Goal: Information Seeking & Learning: Find specific page/section

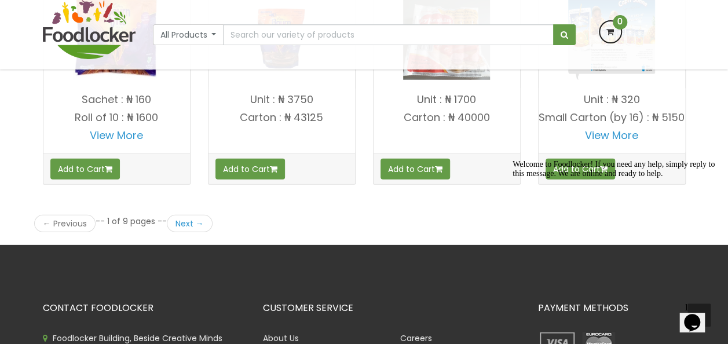
scroll to position [1664, 0]
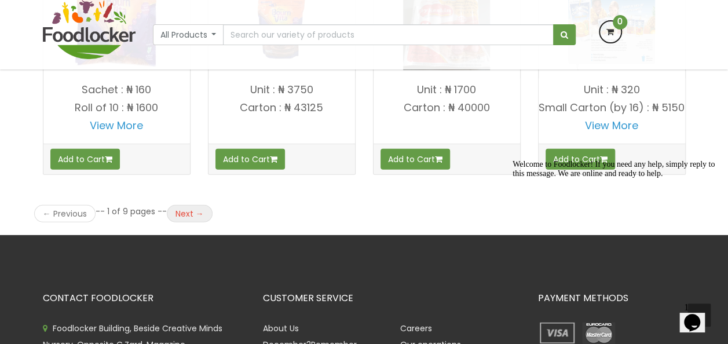
click at [180, 206] on link "Next →" at bounding box center [190, 213] width 46 height 17
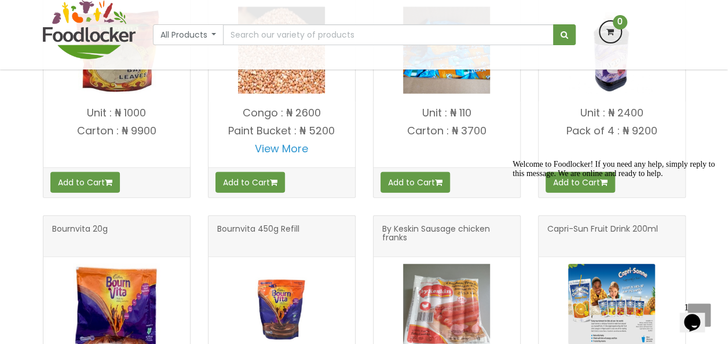
scroll to position [1421, 0]
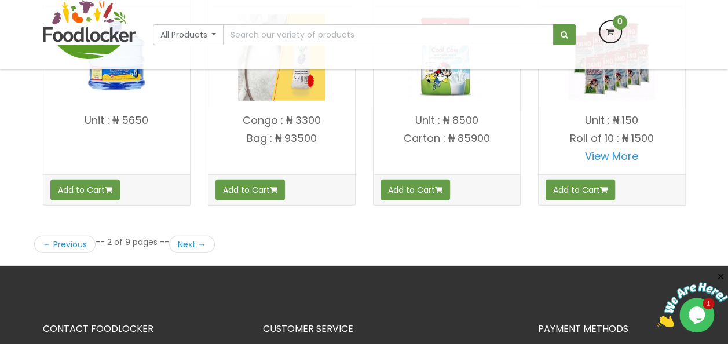
scroll to position [1645, 0]
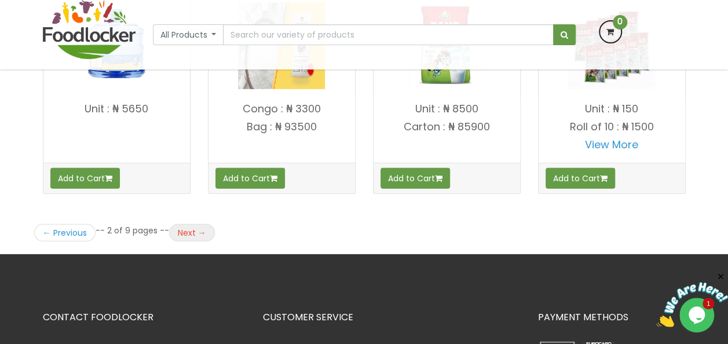
click at [182, 224] on link "Next →" at bounding box center [192, 232] width 46 height 17
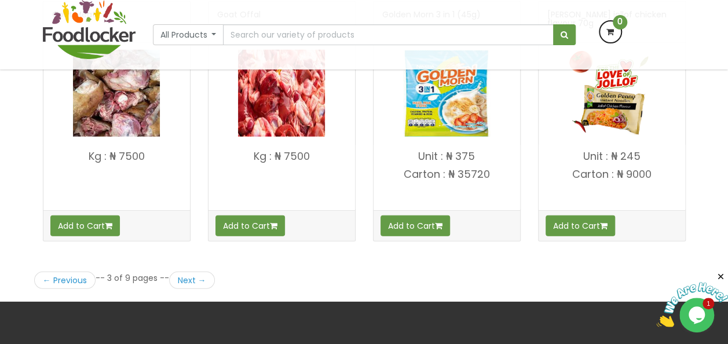
scroll to position [1598, 0]
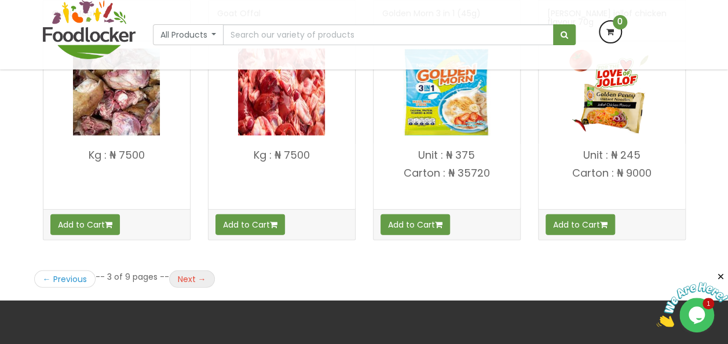
click at [186, 272] on link "Next →" at bounding box center [192, 278] width 46 height 17
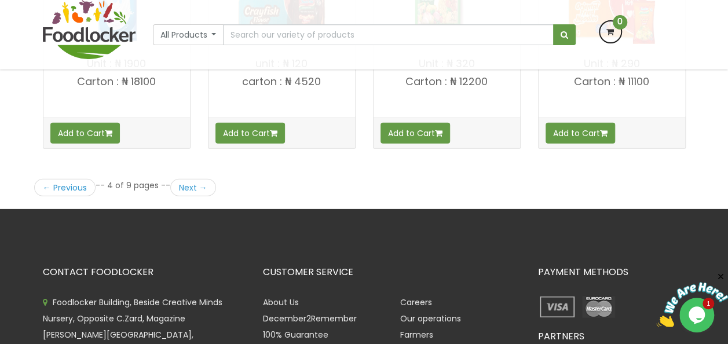
scroll to position [1691, 0]
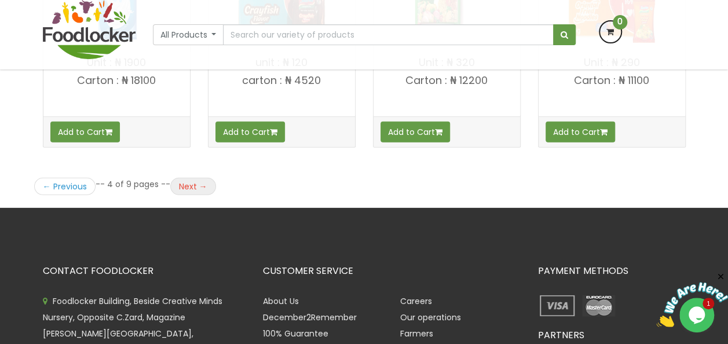
click at [186, 179] on link "Next →" at bounding box center [193, 186] width 46 height 17
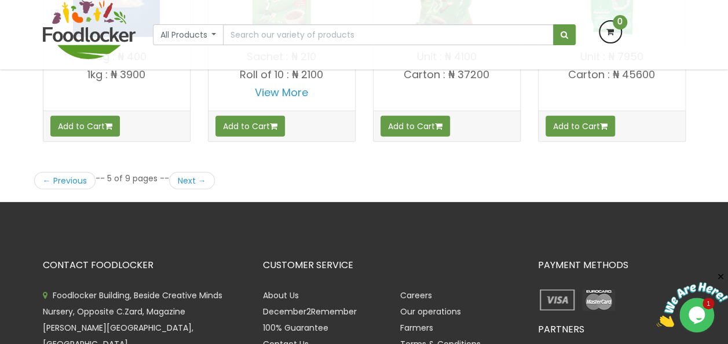
scroll to position [1737, 0]
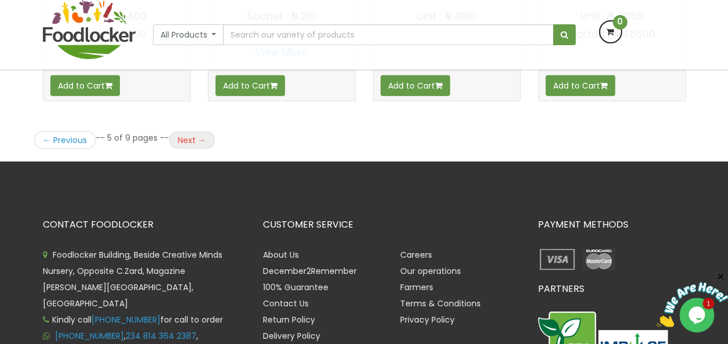
click at [191, 133] on link "Next →" at bounding box center [192, 139] width 46 height 17
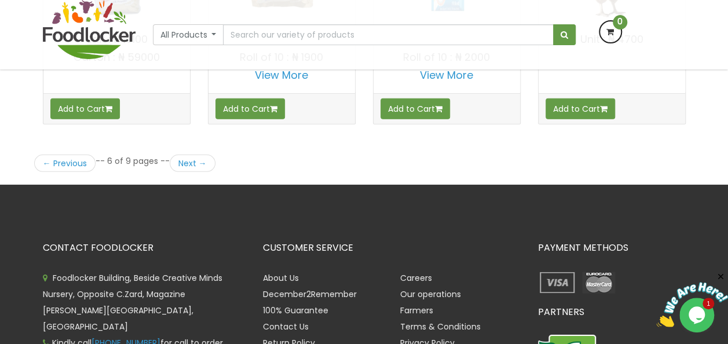
scroll to position [1737, 0]
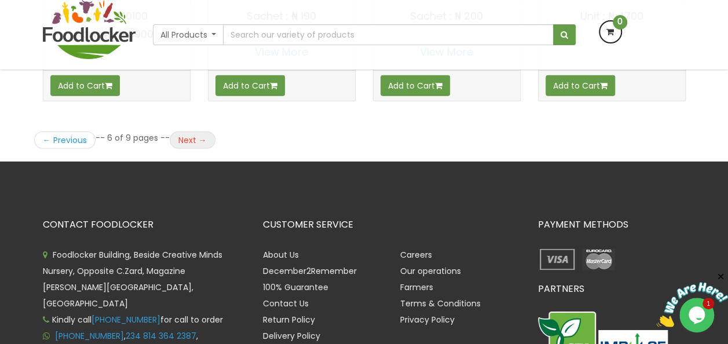
click at [182, 132] on link "Next →" at bounding box center [193, 139] width 46 height 17
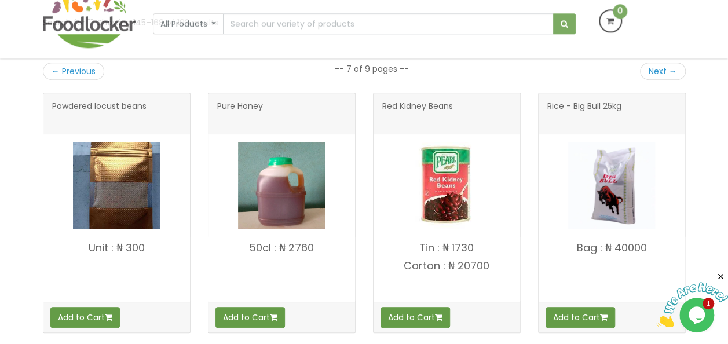
scroll to position [232, 0]
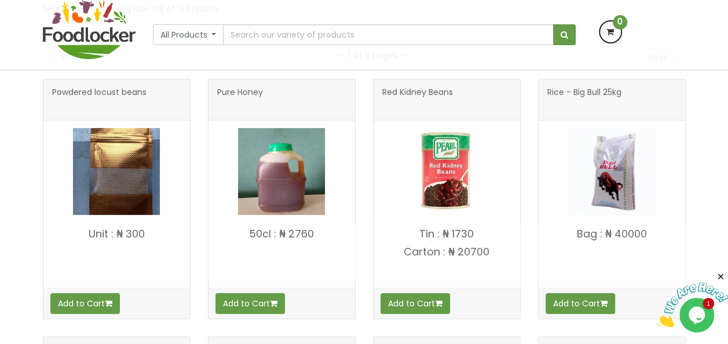
click at [227, 90] on span "Pure Honey" at bounding box center [240, 99] width 46 height 23
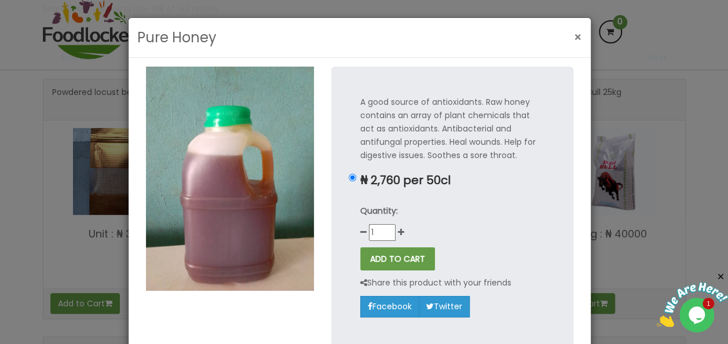
click at [574, 36] on span "×" at bounding box center [578, 37] width 8 height 17
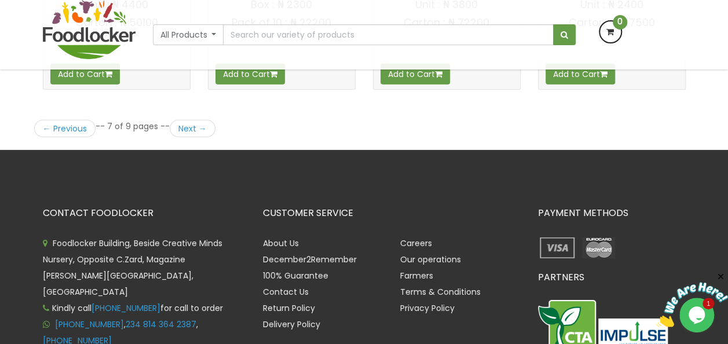
scroll to position [1691, 0]
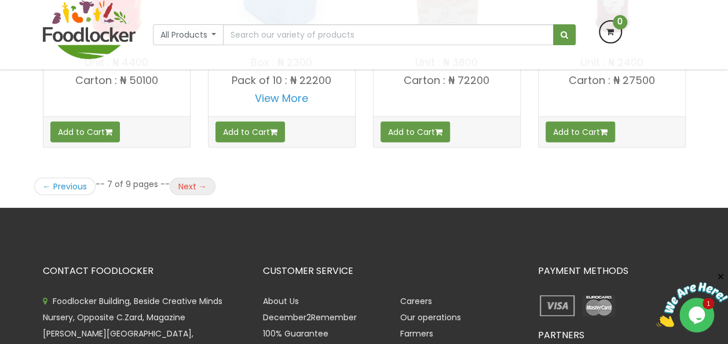
click at [185, 178] on link "Next →" at bounding box center [193, 186] width 46 height 17
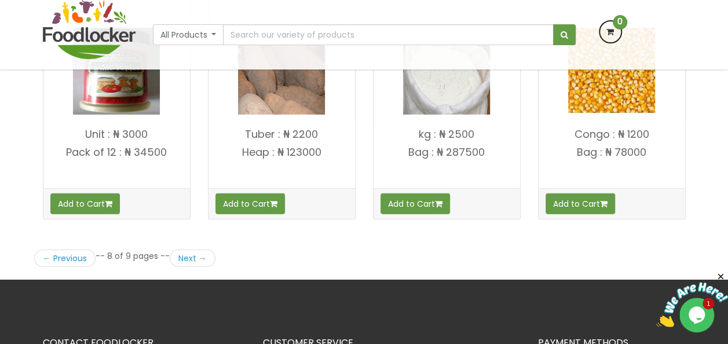
scroll to position [1691, 0]
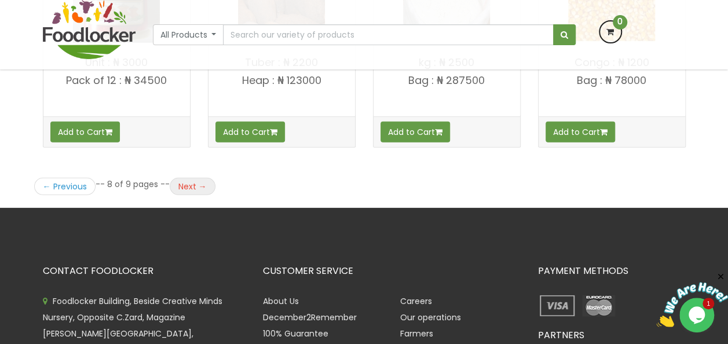
click at [185, 178] on link "Next →" at bounding box center [193, 186] width 46 height 17
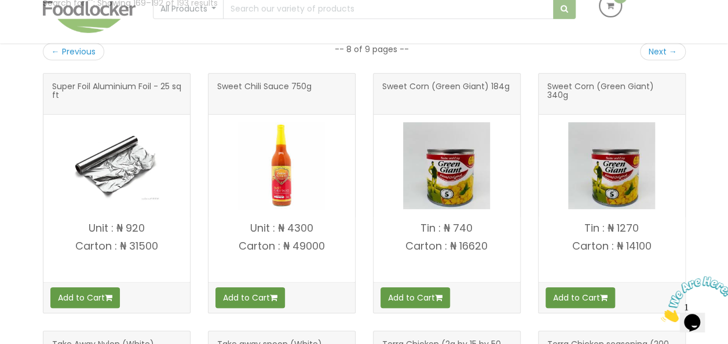
scroll to position [214, 0]
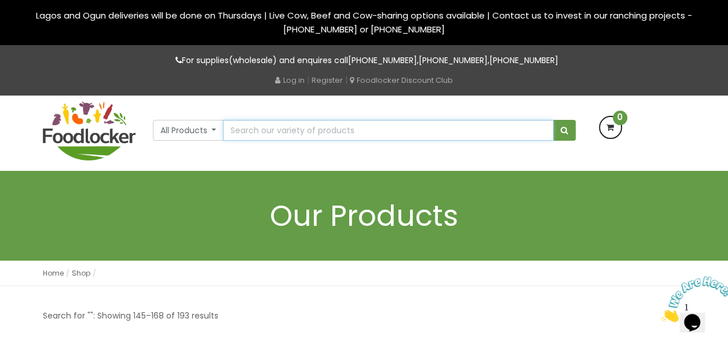
click at [266, 132] on input "text" at bounding box center [388, 130] width 330 height 21
type input "baking powder"
click at [553, 120] on button "submit" at bounding box center [564, 130] width 23 height 21
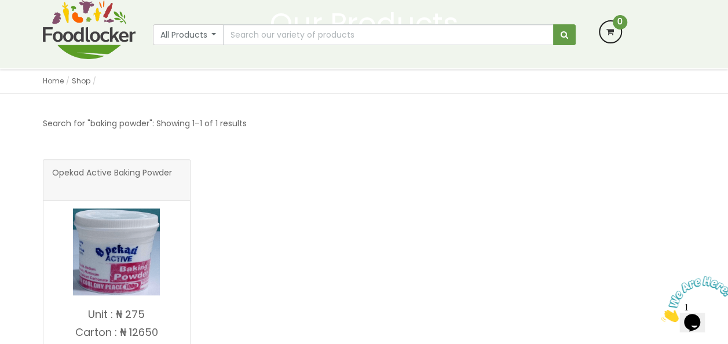
scroll to position [116, 0]
click at [115, 174] on span "Opekad Active Baking Powder" at bounding box center [112, 181] width 120 height 23
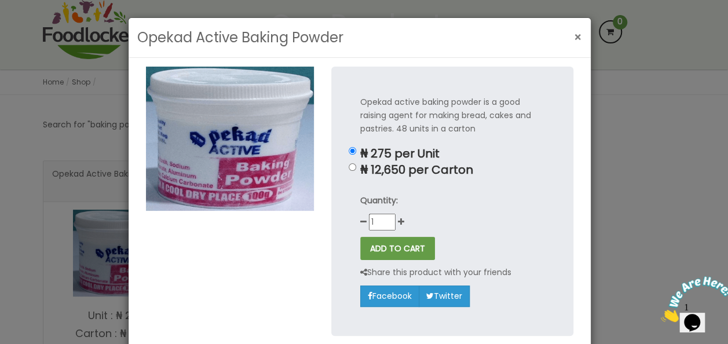
click at [574, 35] on span "×" at bounding box center [578, 37] width 8 height 17
